Goal: Find specific page/section: Find specific page/section

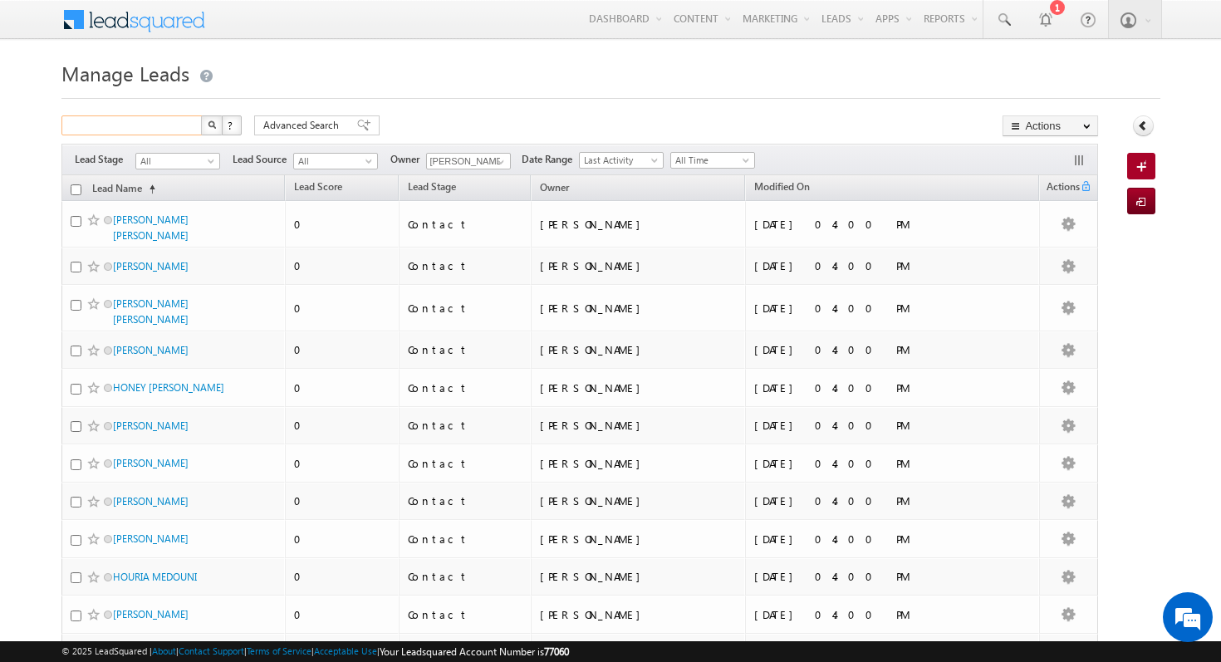
click at [179, 132] on input "text" at bounding box center [132, 125] width 142 height 20
type input "Search Leads"
click at [481, 162] on input "[PERSON_NAME]" at bounding box center [468, 161] width 85 height 17
click at [648, 119] on div "Search Leads X ? 858 results found Advanced Search Advanced Search Advanced sea…" at bounding box center [580, 127] width 1038 height 24
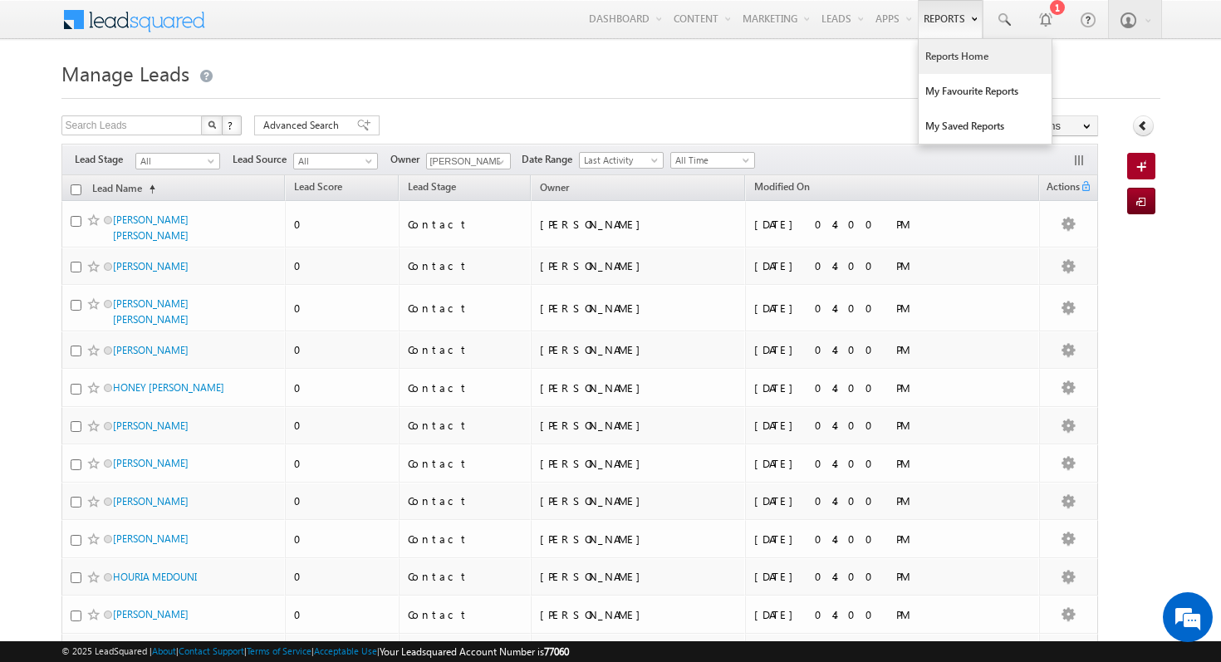
click at [949, 49] on link "Reports Home" at bounding box center [985, 56] width 133 height 35
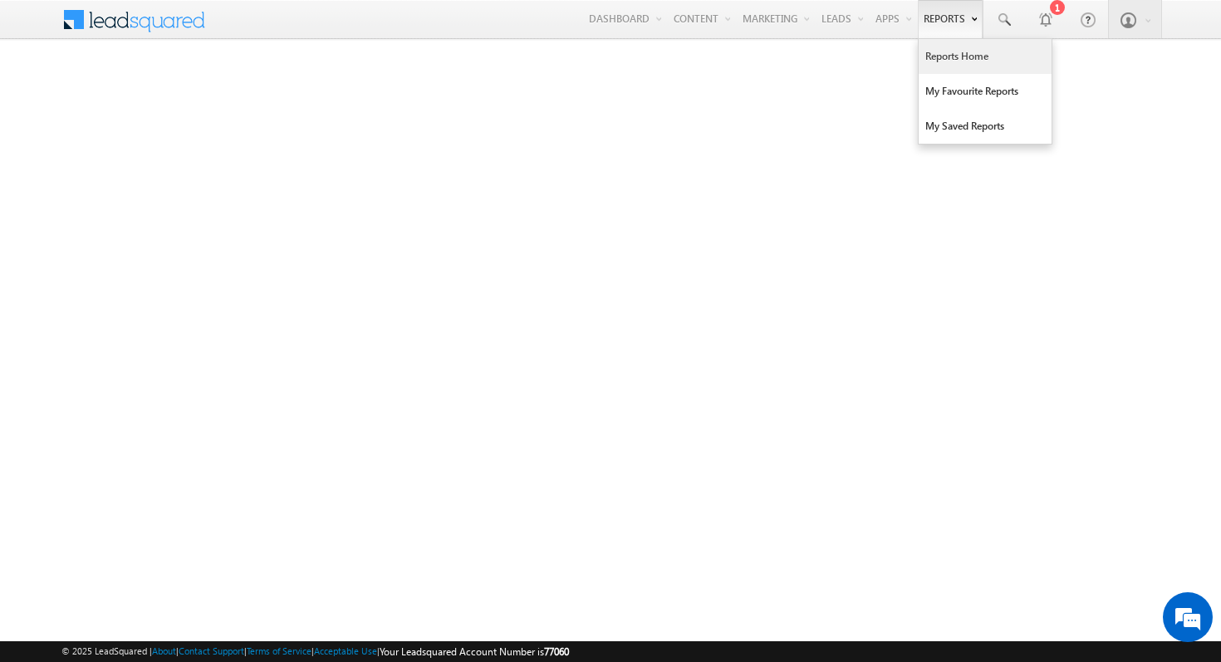
click at [960, 52] on link "Reports Home" at bounding box center [985, 56] width 133 height 35
click at [936, 14] on link "Reports" at bounding box center [950, 19] width 65 height 38
